Goal: Navigation & Orientation: Find specific page/section

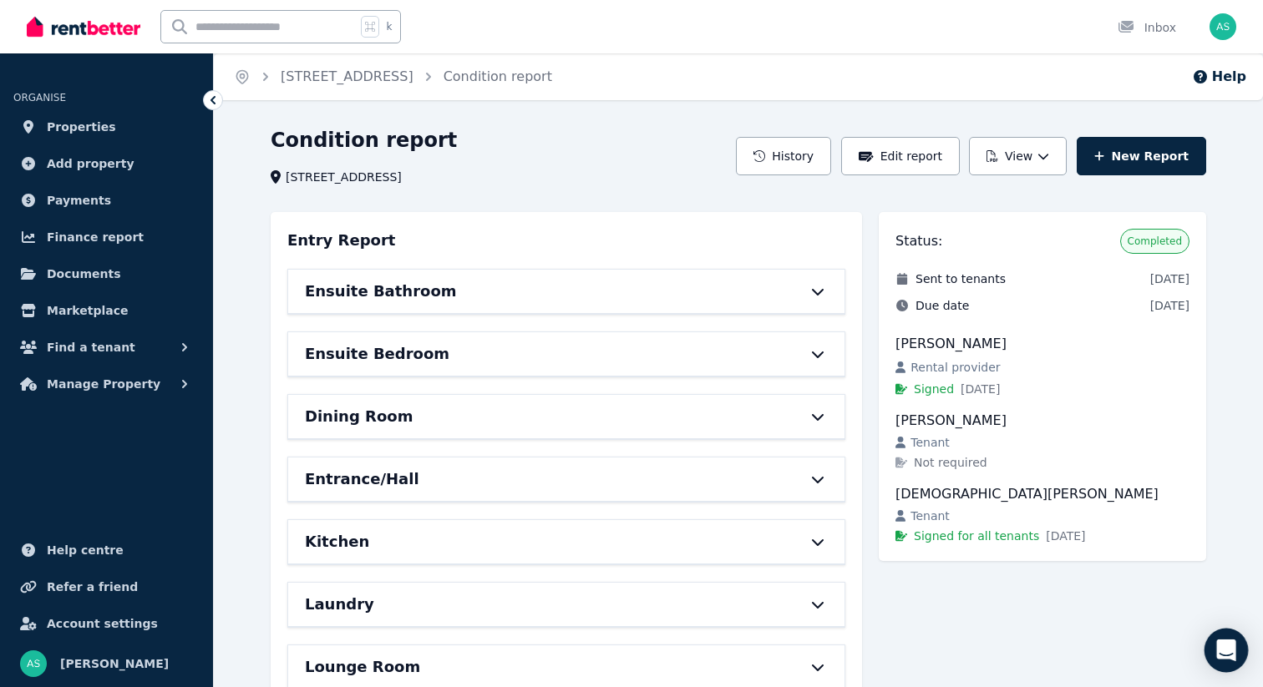
click at [1231, 651] on icon "Open Intercom Messenger" at bounding box center [1225, 651] width 19 height 22
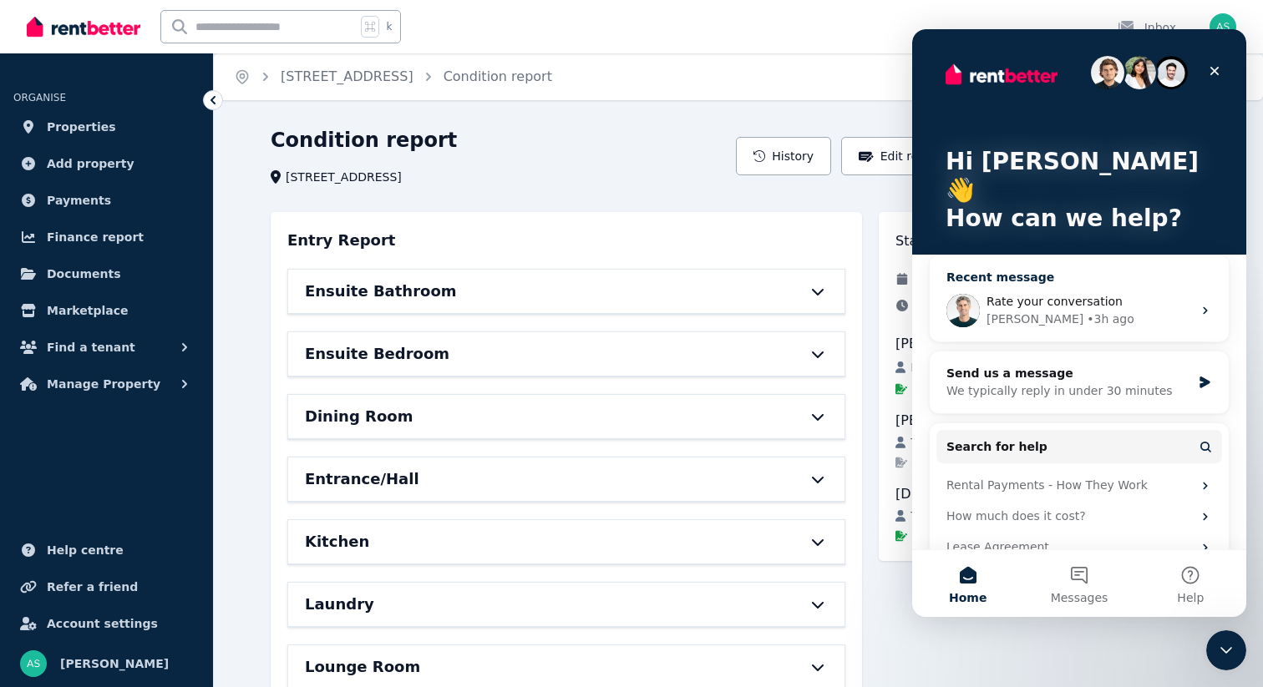
click at [1177, 293] on div "Rate your conversation" at bounding box center [1088, 302] width 205 height 18
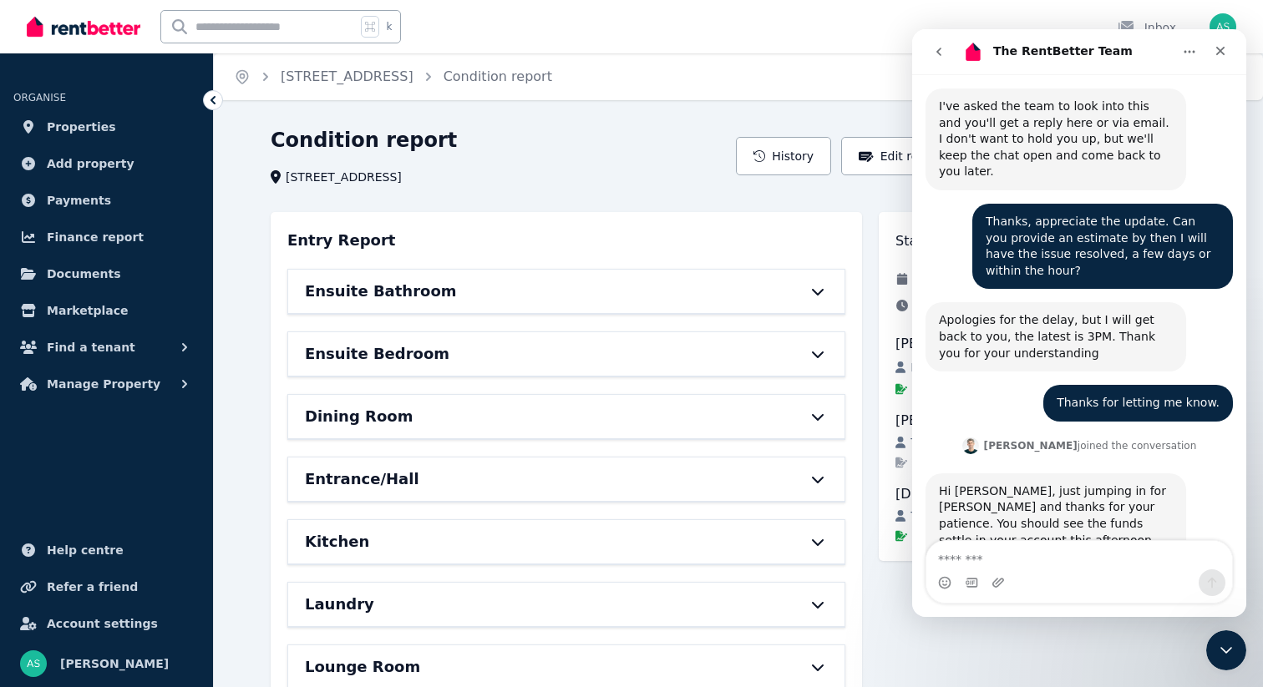
scroll to position [2805, 0]
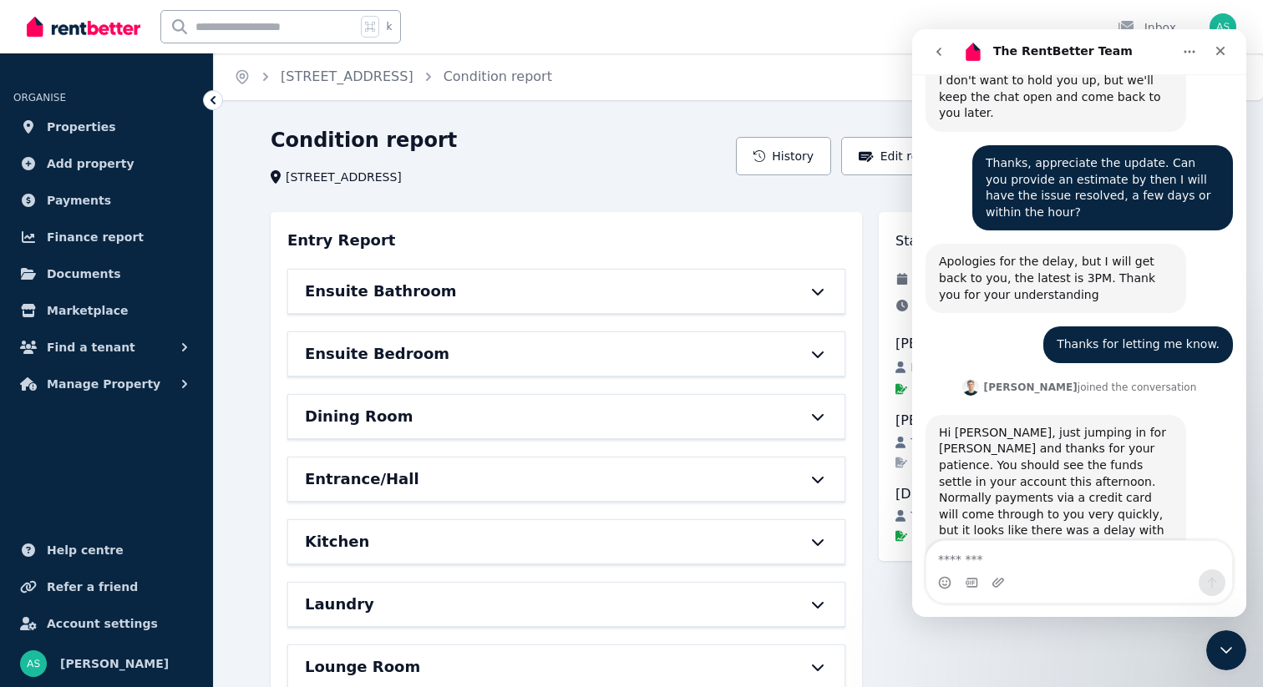
click at [1045, 564] on textarea "Message…" at bounding box center [1079, 555] width 306 height 28
type textarea "**********"
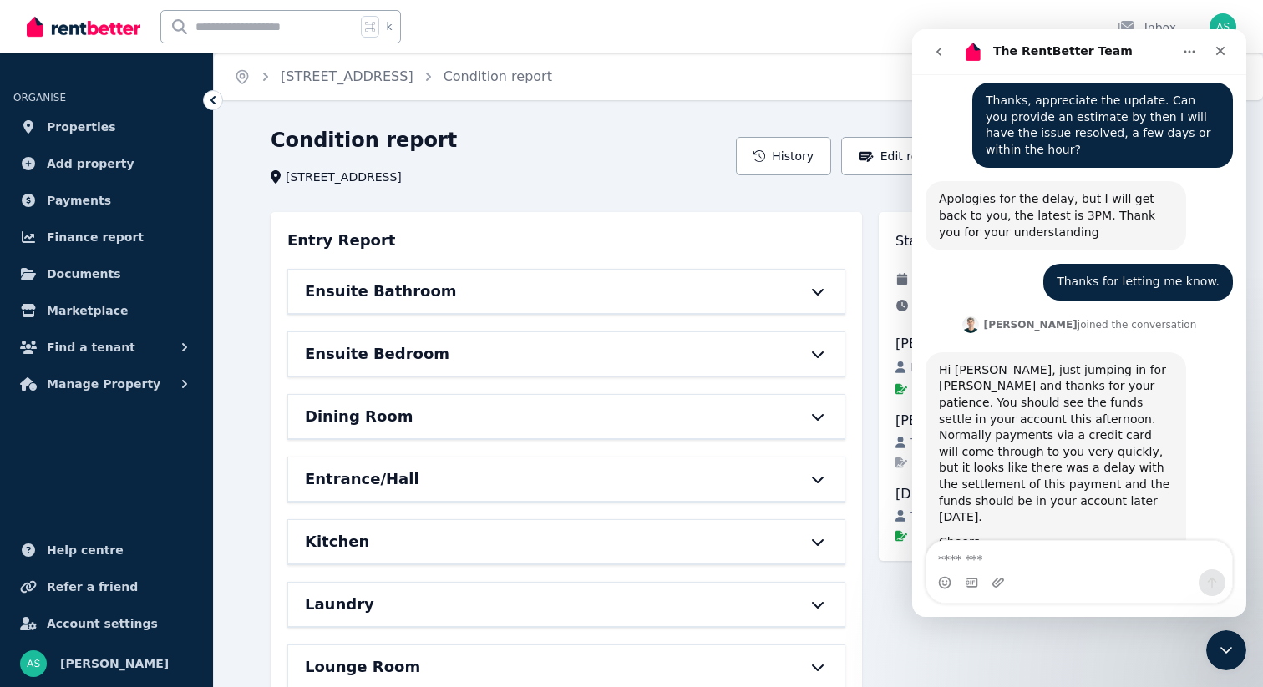
scroll to position [2872, 0]
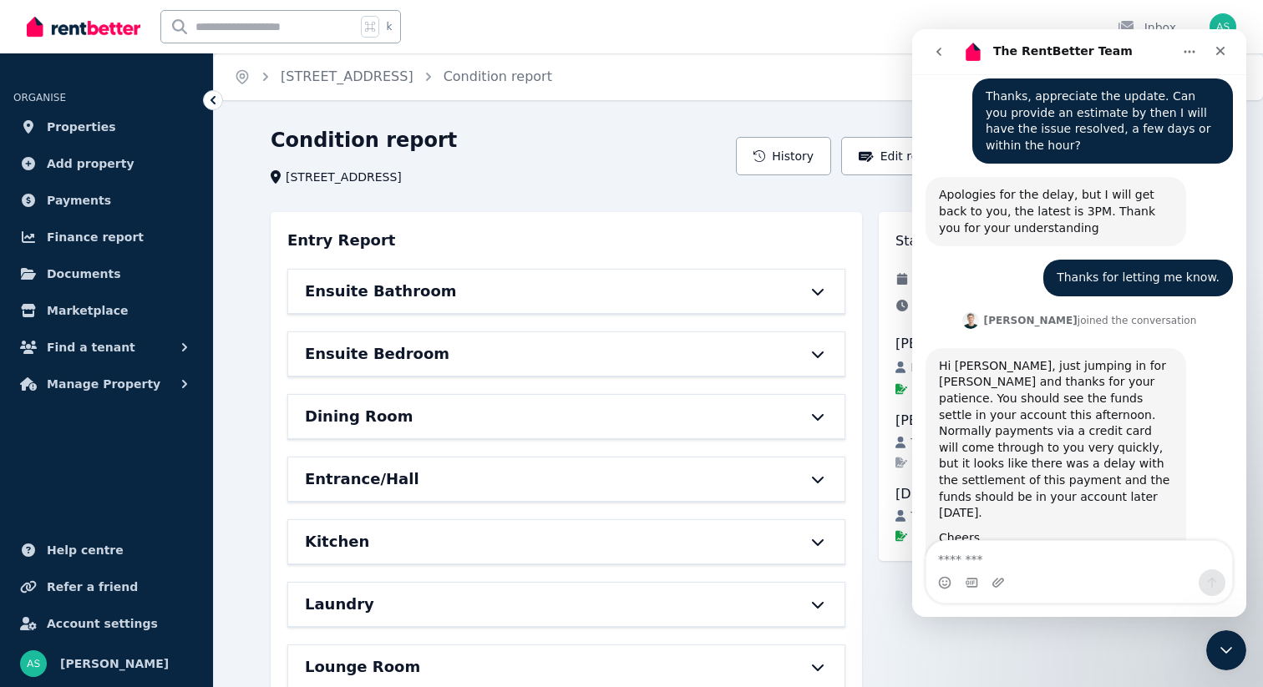
click at [1082, 649] on span "Great" at bounding box center [1081, 664] width 30 height 30
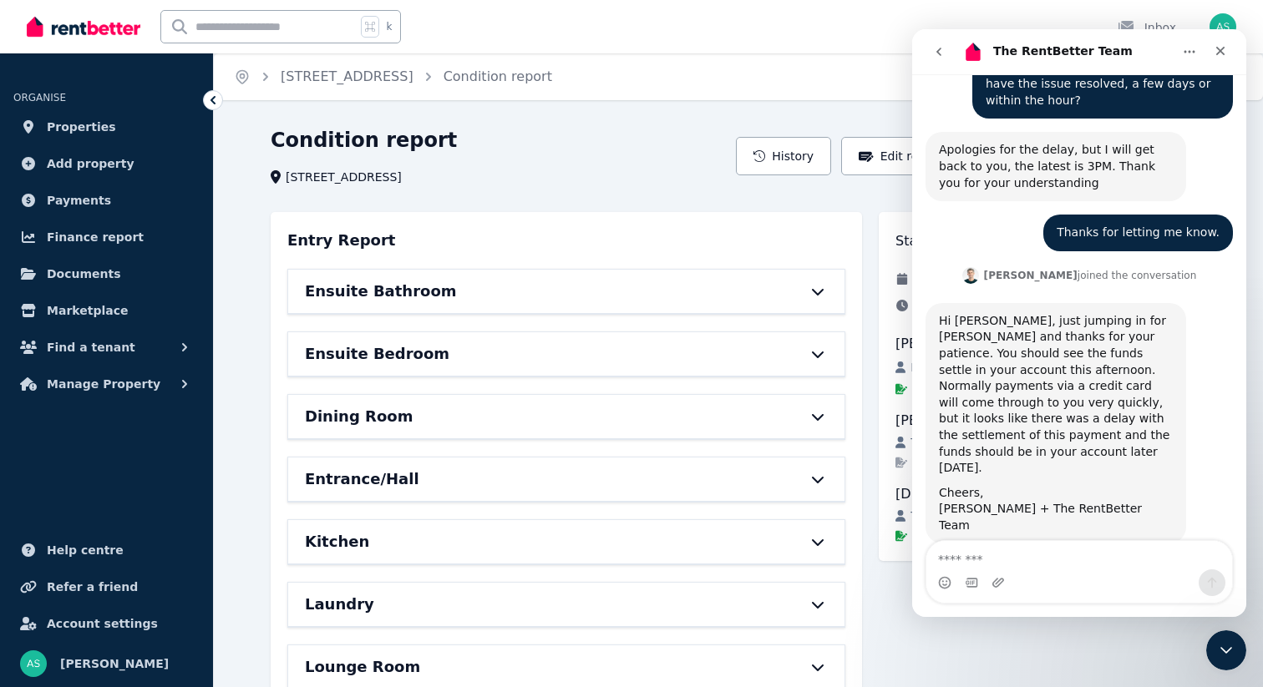
click at [1131, 661] on div "Submit" at bounding box center [1128, 677] width 33 height 33
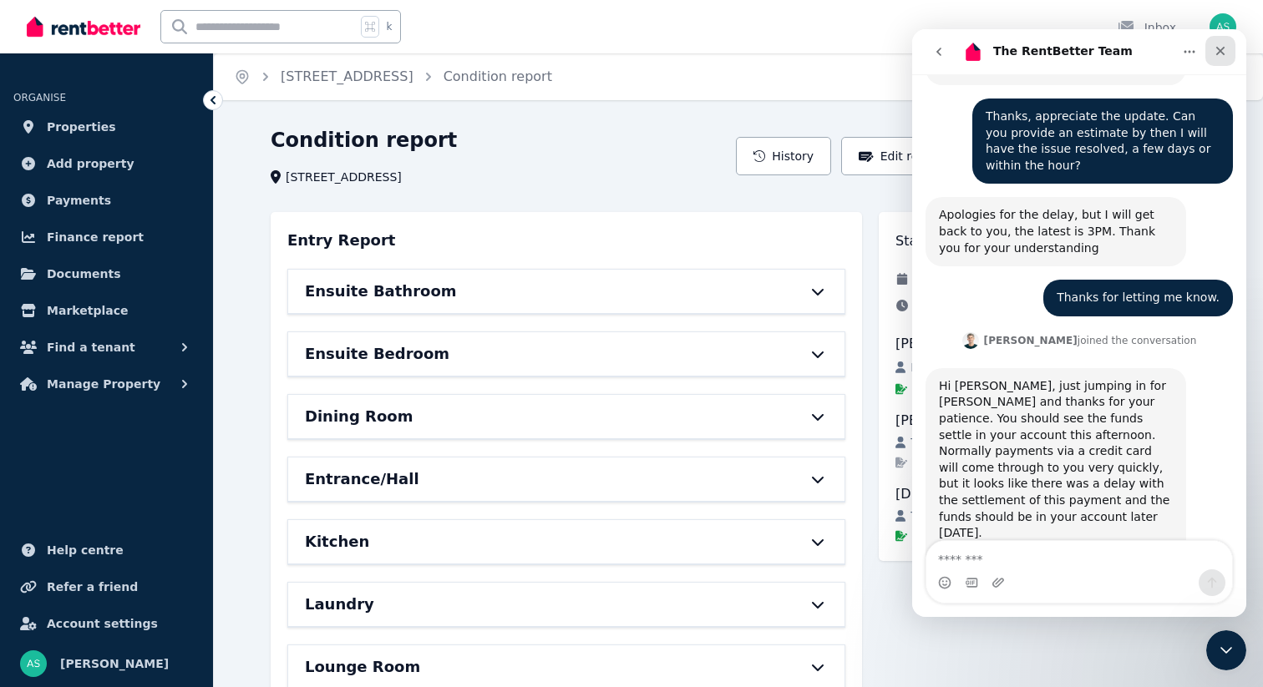
click at [1220, 50] on icon "Close" at bounding box center [1220, 51] width 9 height 9
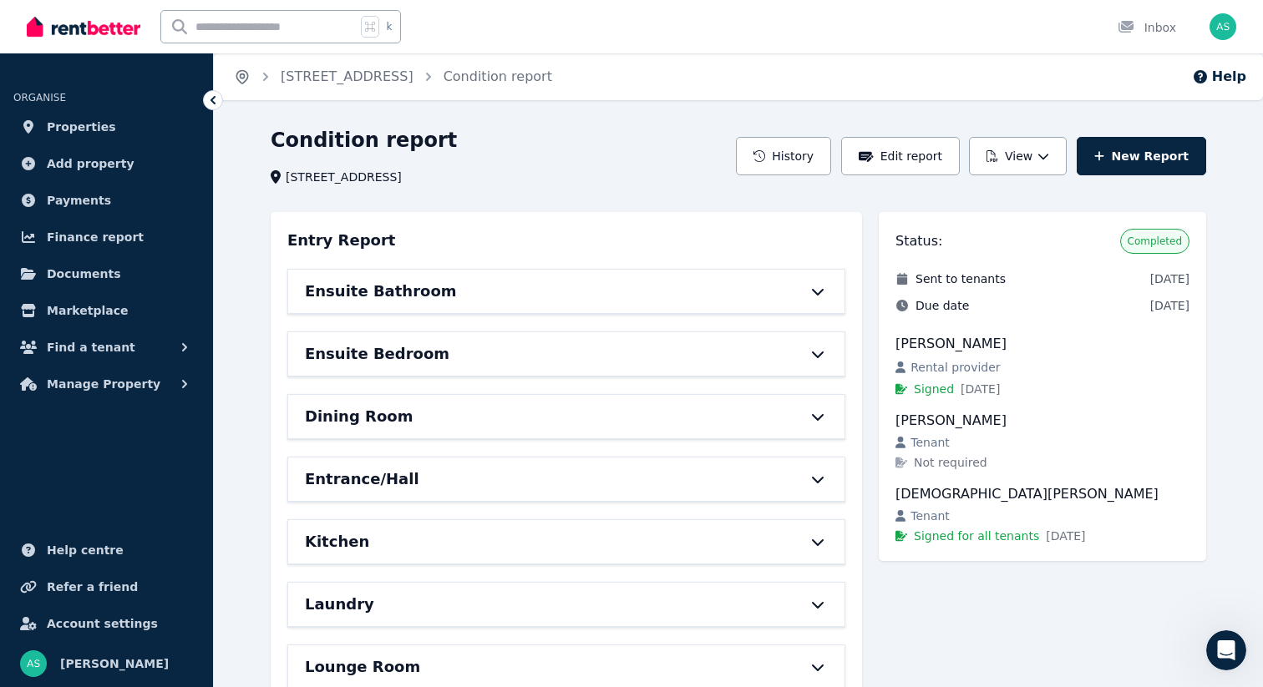
click at [242, 75] on icon "Breadcrumb" at bounding box center [242, 76] width 17 height 17
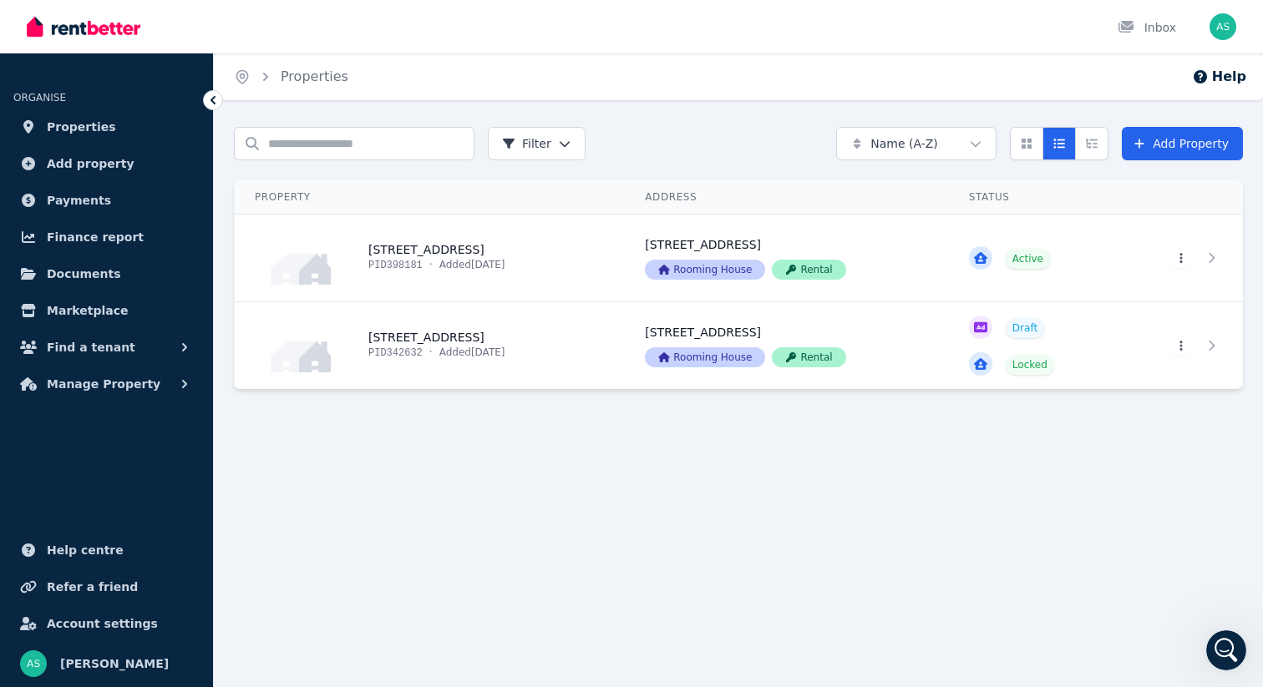
scroll to position [2917, 0]
click at [97, 590] on span "Refer a friend" at bounding box center [92, 587] width 91 height 20
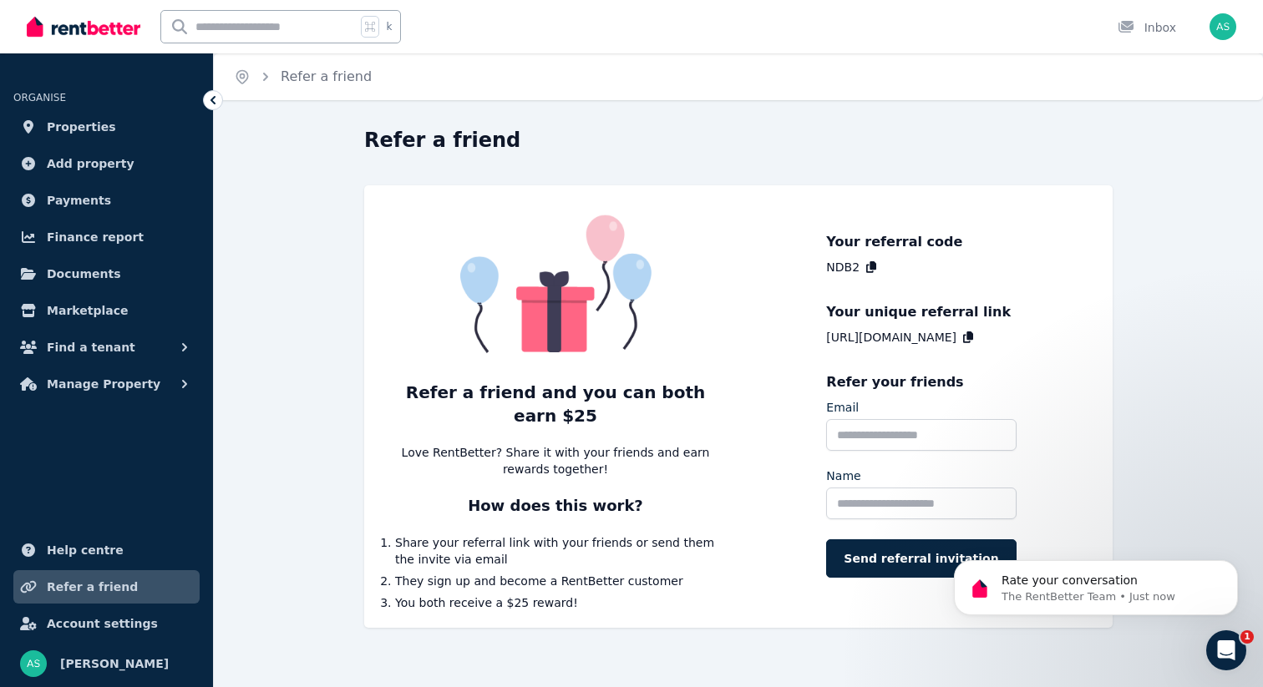
scroll to position [3123, 0]
